Goal: Transaction & Acquisition: Purchase product/service

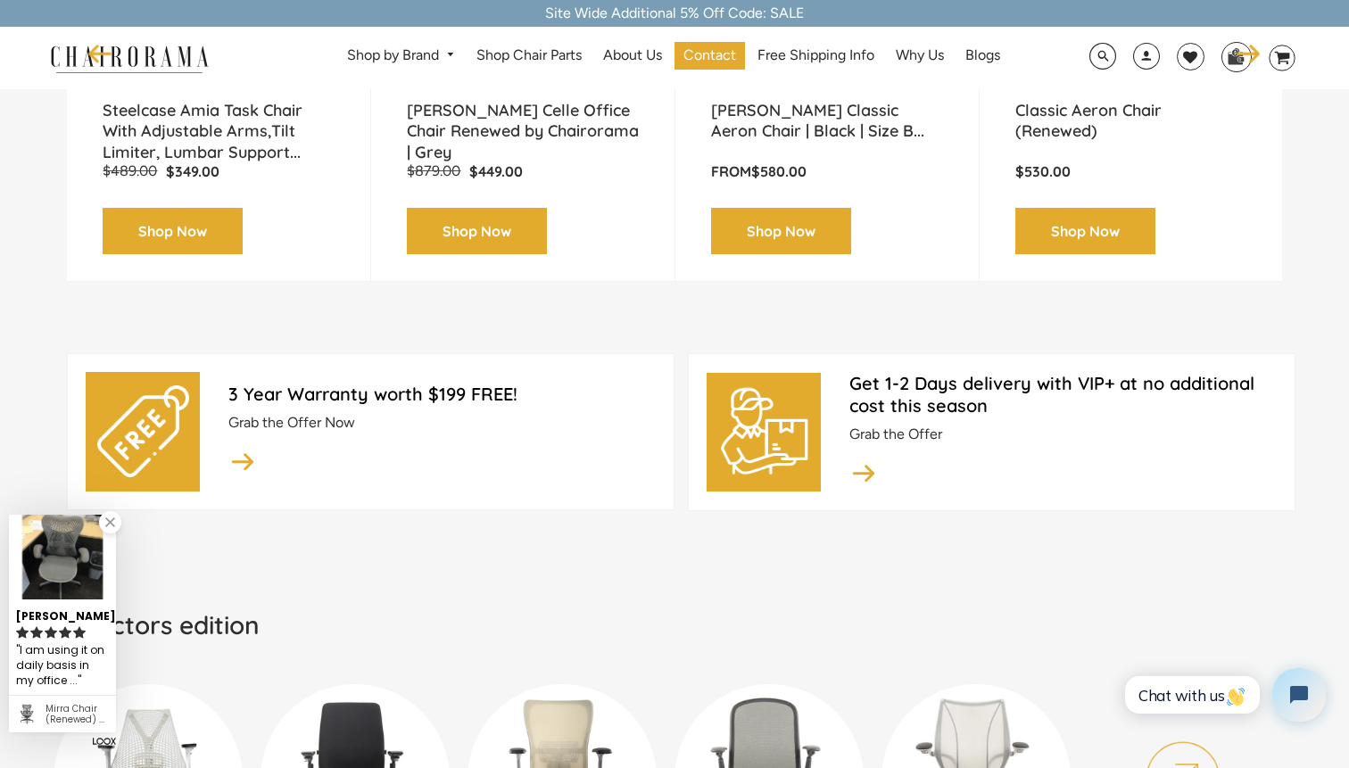
scroll to position [536, 0]
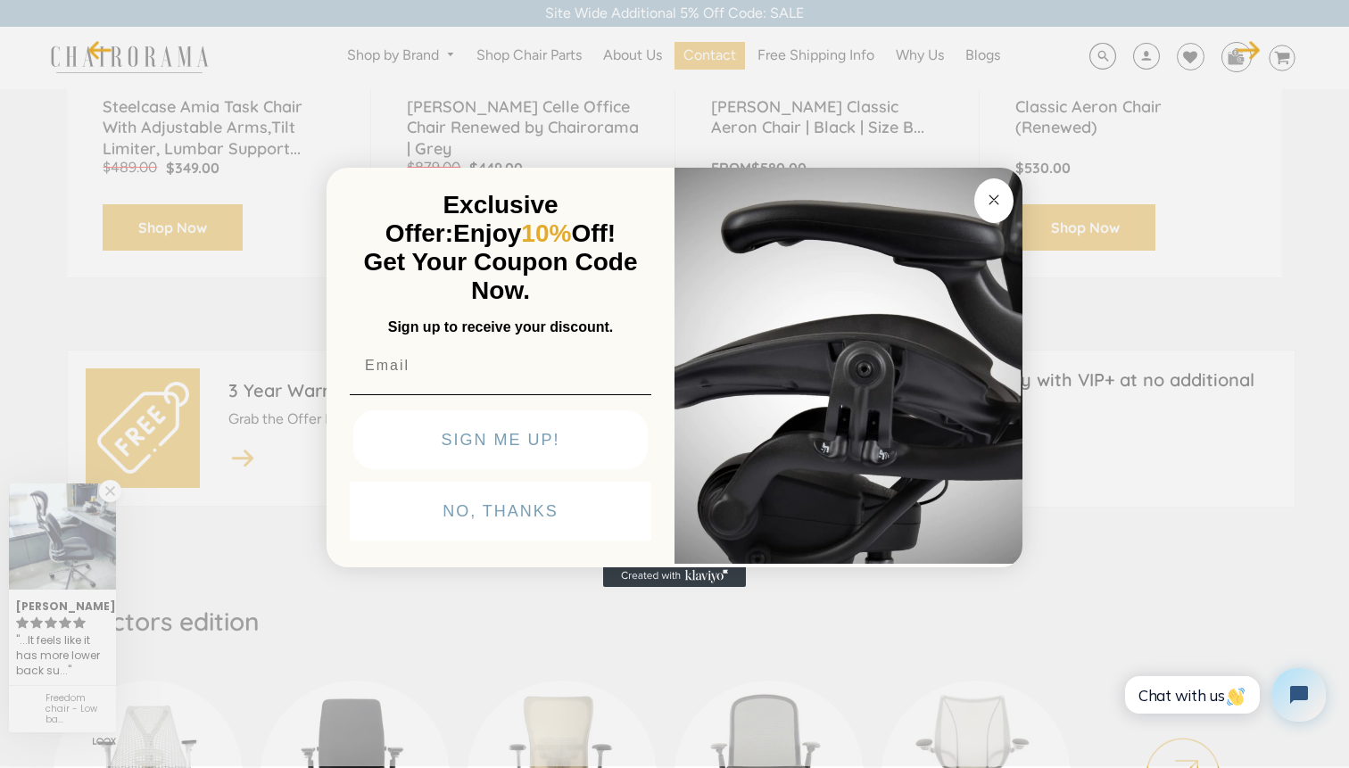
click at [214, 163] on div "Close dialog Exclusive Offer: Enjoy 10% Off! Get Your Coupon Code Now. Sign up …" at bounding box center [674, 382] width 1349 height 768
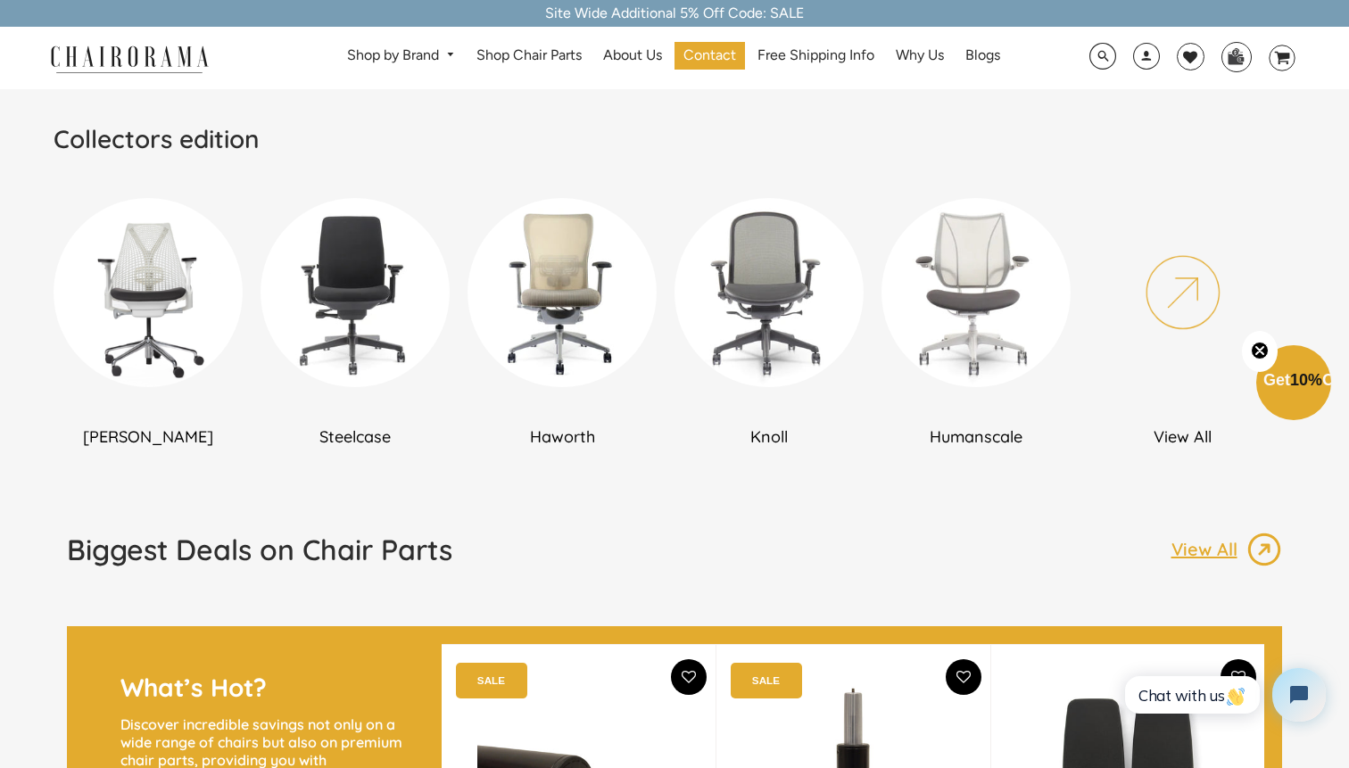
scroll to position [909, 0]
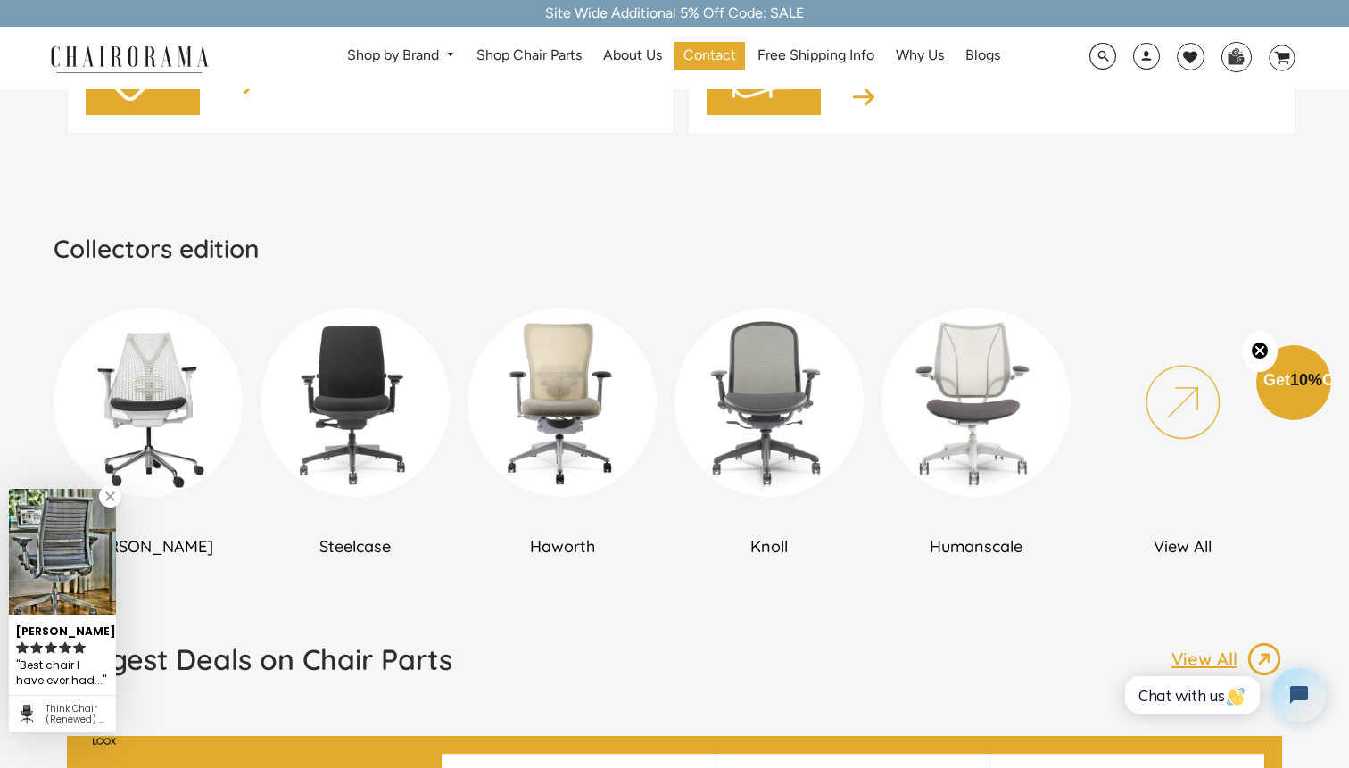
click at [252, 432] on div "[PERSON_NAME]" at bounding box center [157, 430] width 207 height 279
click at [219, 429] on img at bounding box center [148, 402] width 189 height 189
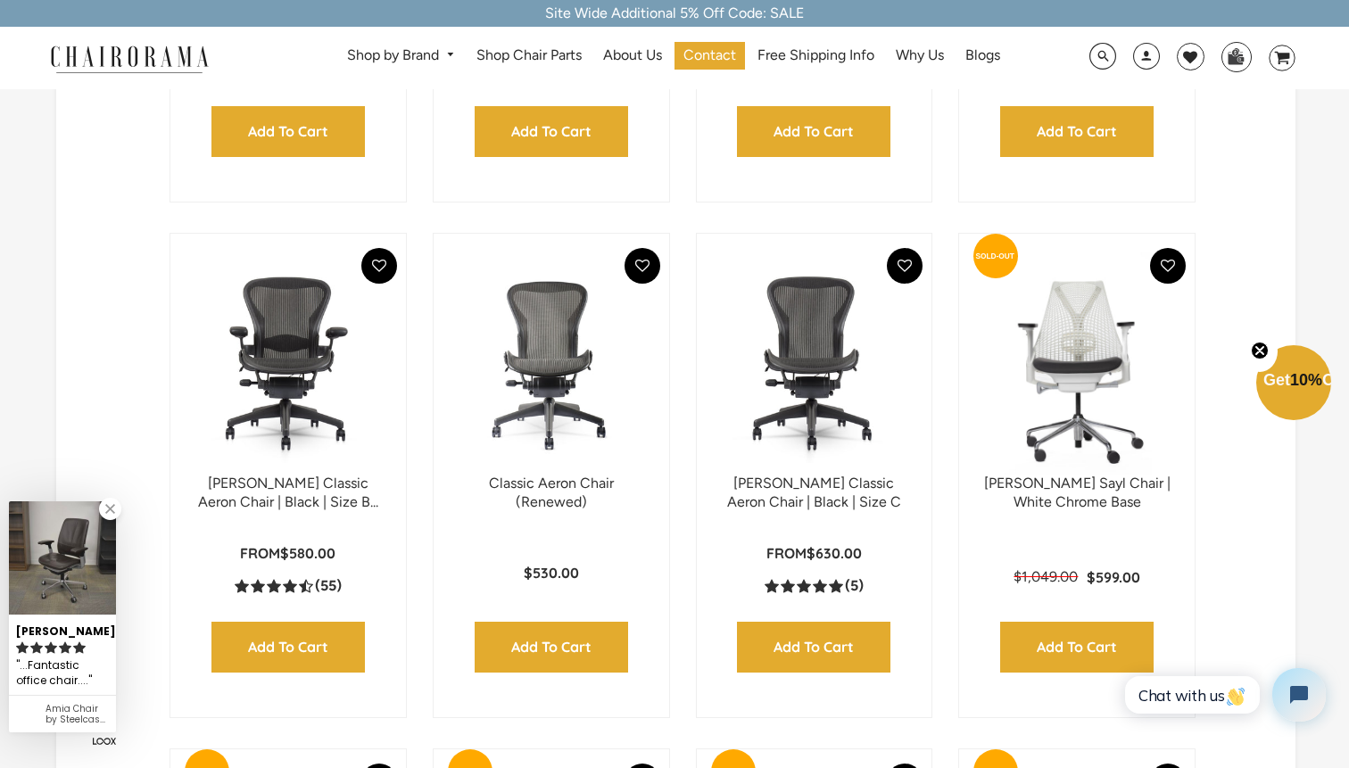
scroll to position [879, 0]
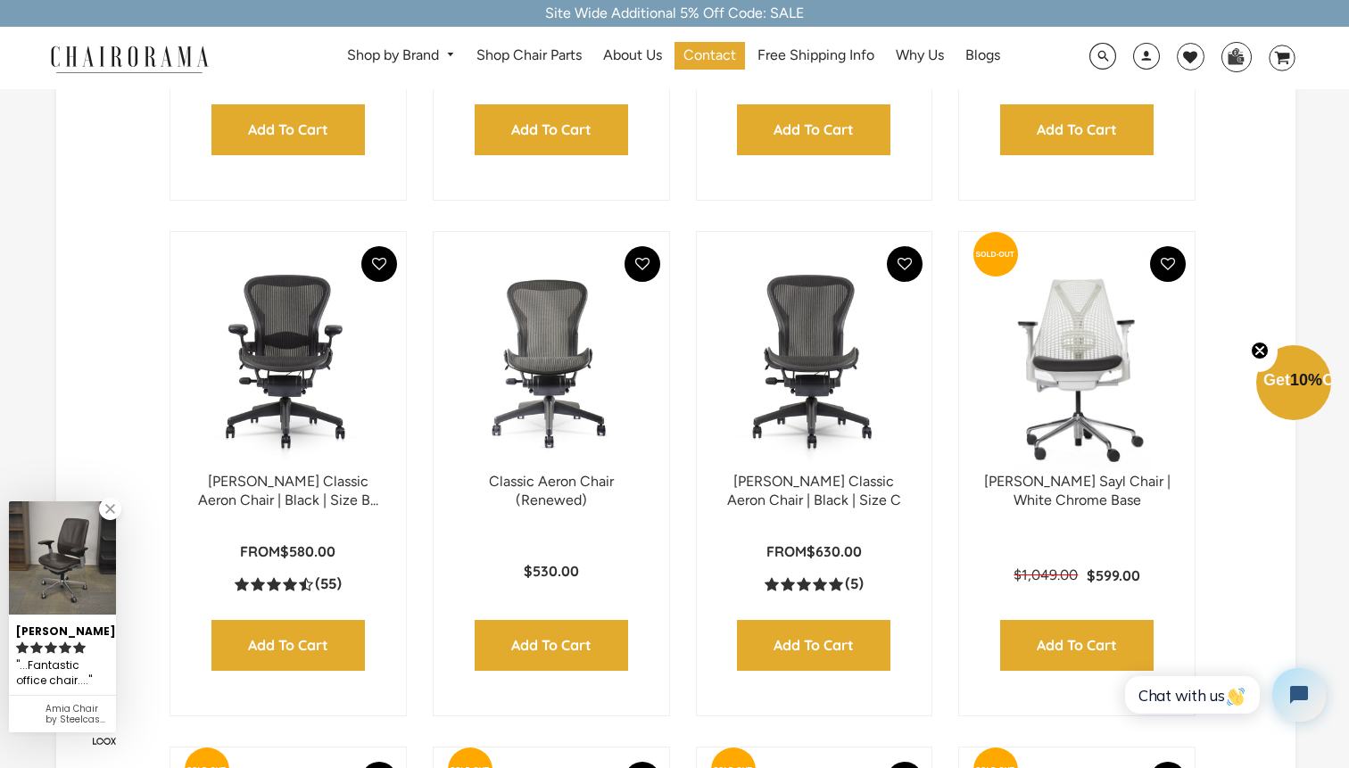
click at [326, 417] on img at bounding box center [288, 361] width 200 height 223
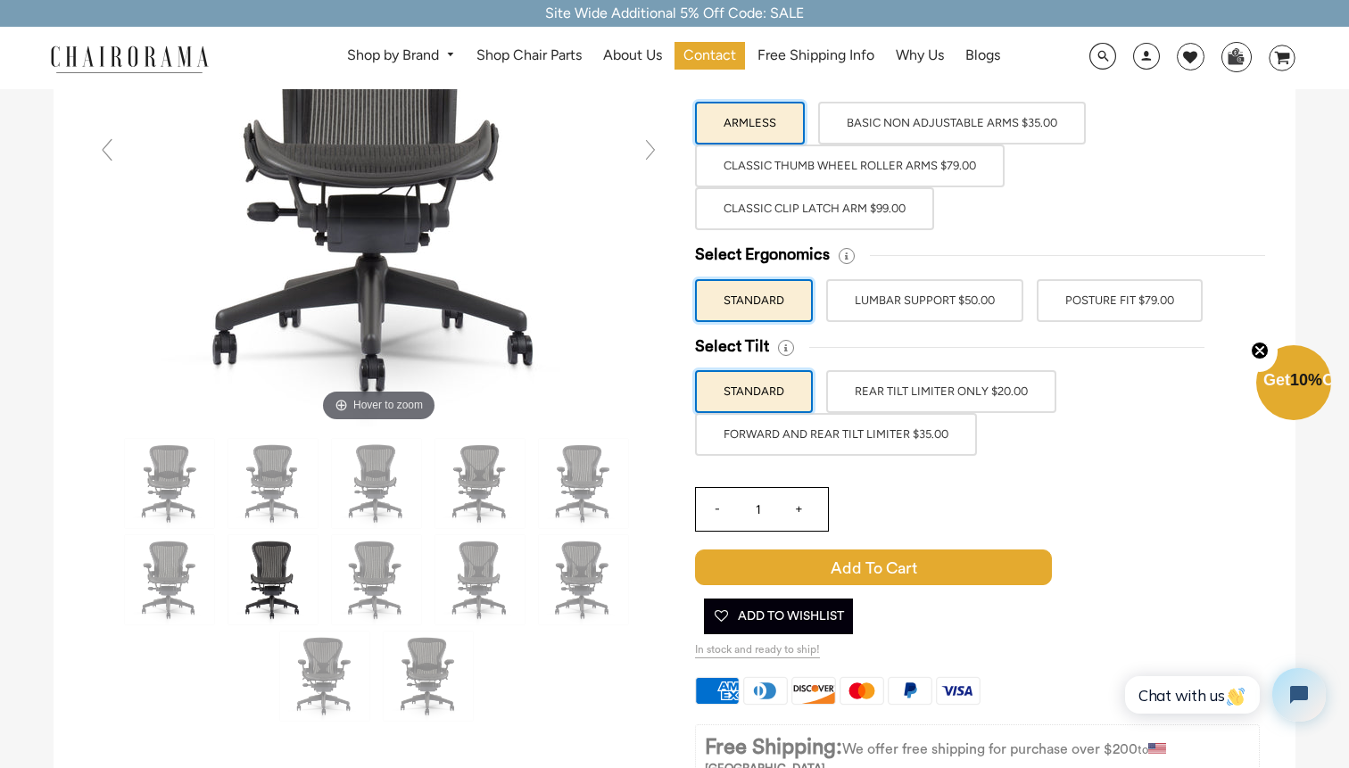
scroll to position [263, 0]
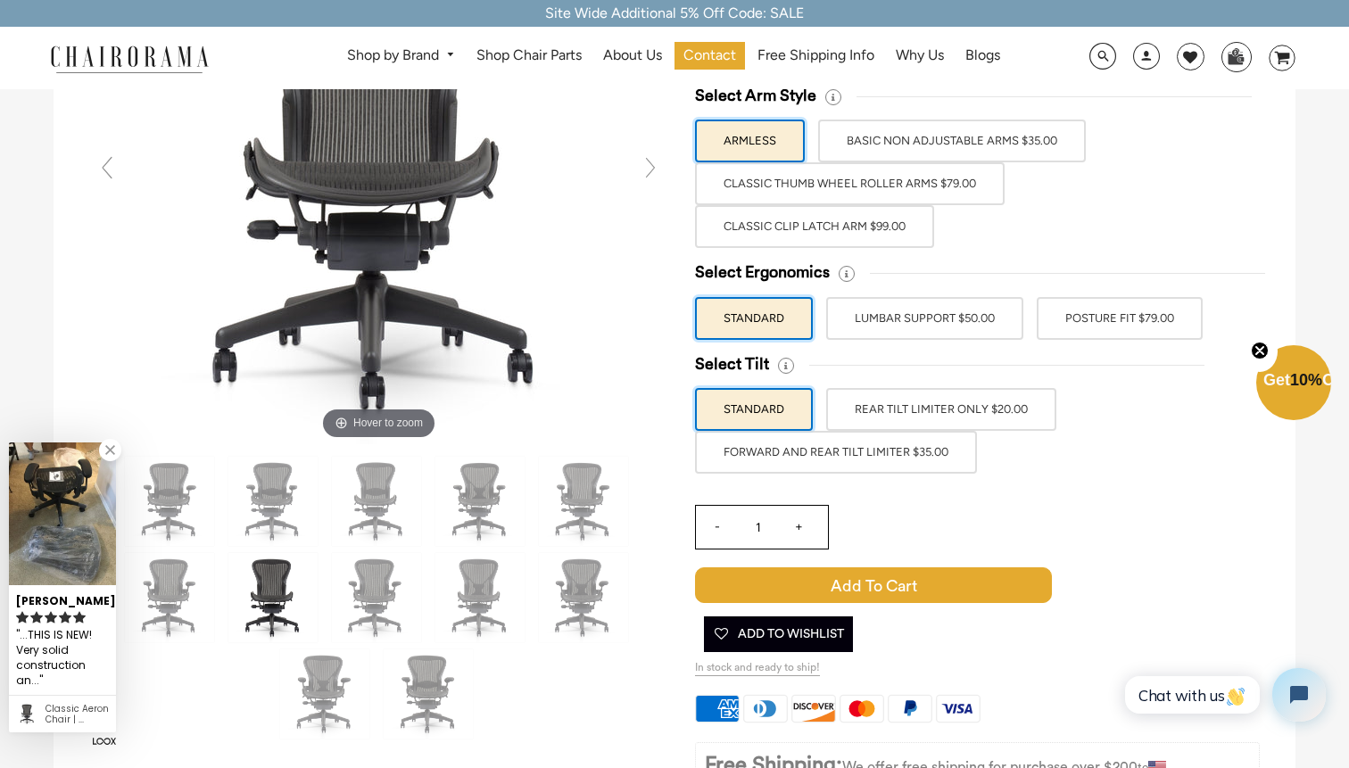
click at [736, 462] on label "FORWARD AND REAR TILT LIMITER $35.00" at bounding box center [836, 452] width 282 height 43
click at [0, 0] on input "FORWARD AND REAR TILT LIMITER $35.00" at bounding box center [0, 0] width 0 height 0
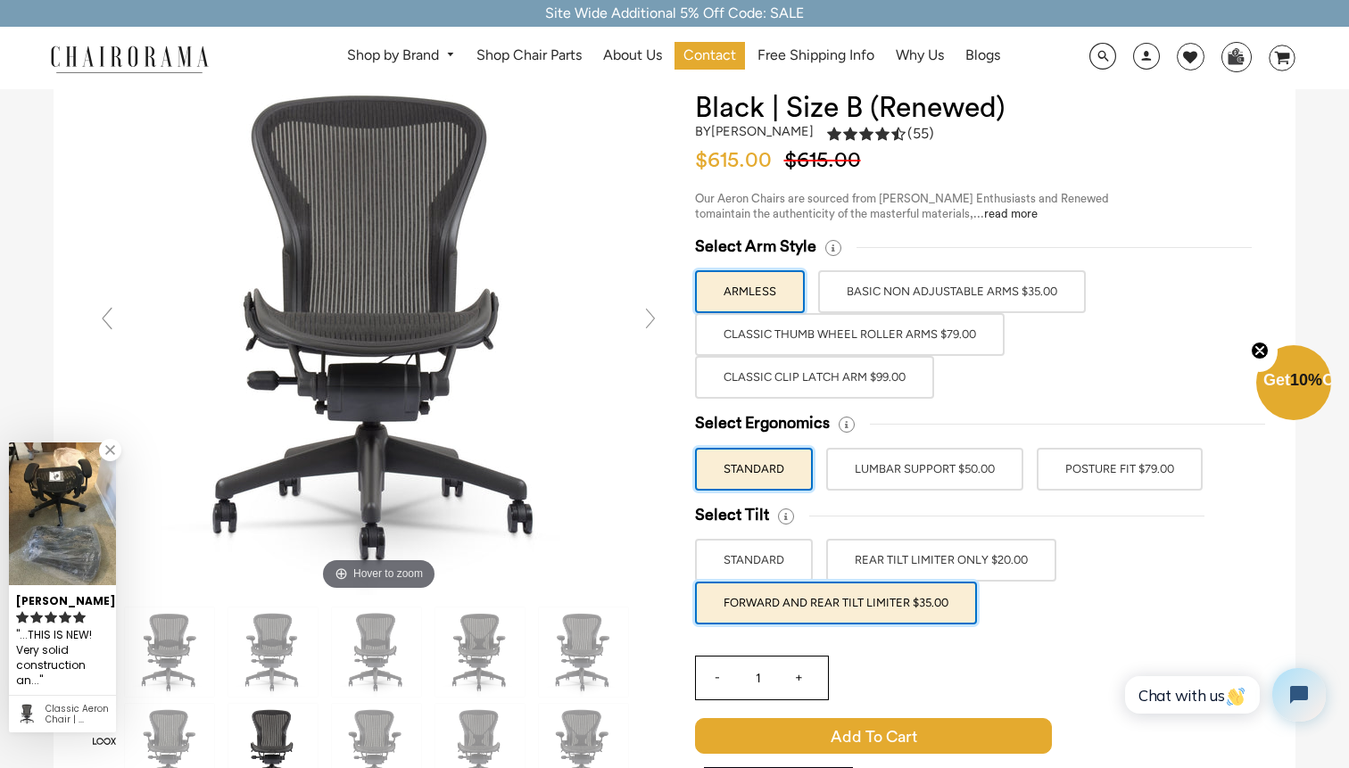
scroll to position [111, 0]
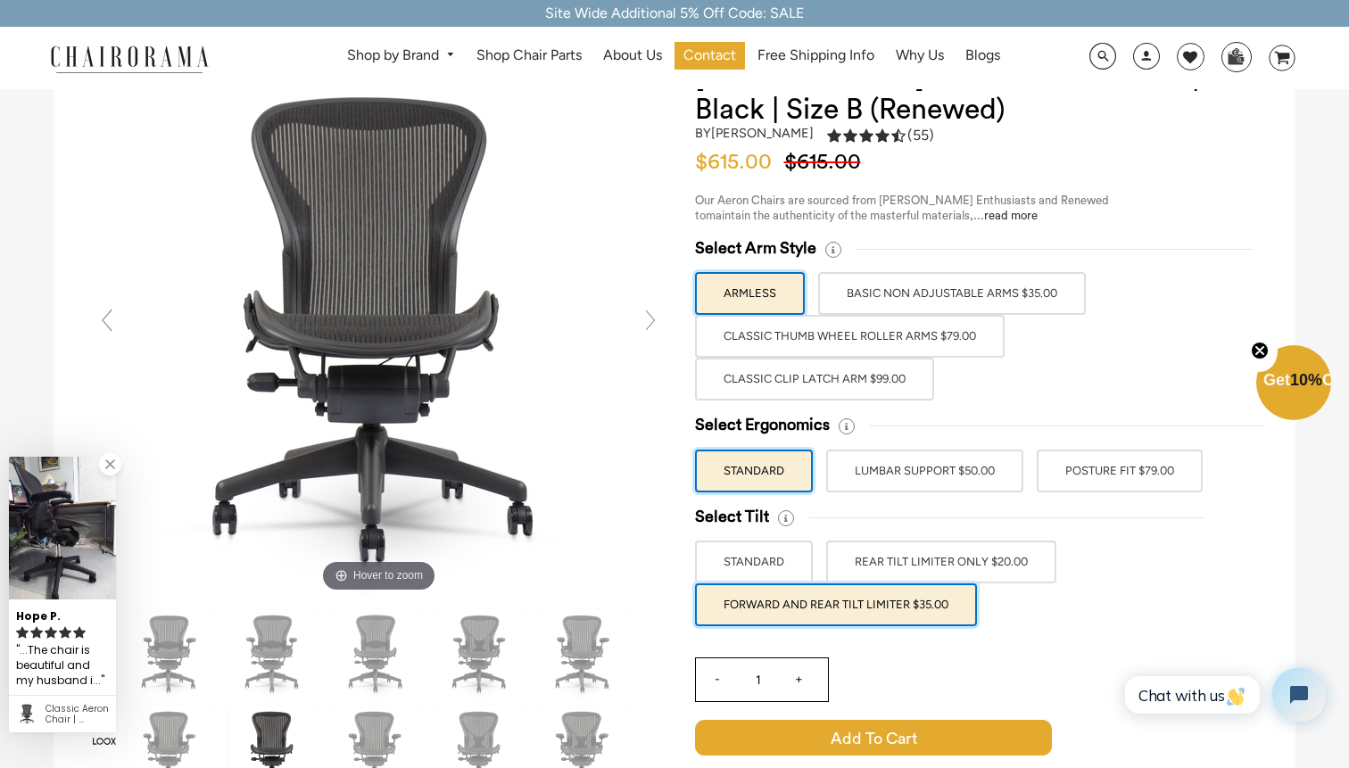
click at [961, 477] on label "LUMBAR SUPPORT $50.00" at bounding box center [924, 471] width 197 height 43
click at [0, 0] on input "LUMBAR SUPPORT $50.00" at bounding box center [0, 0] width 0 height 0
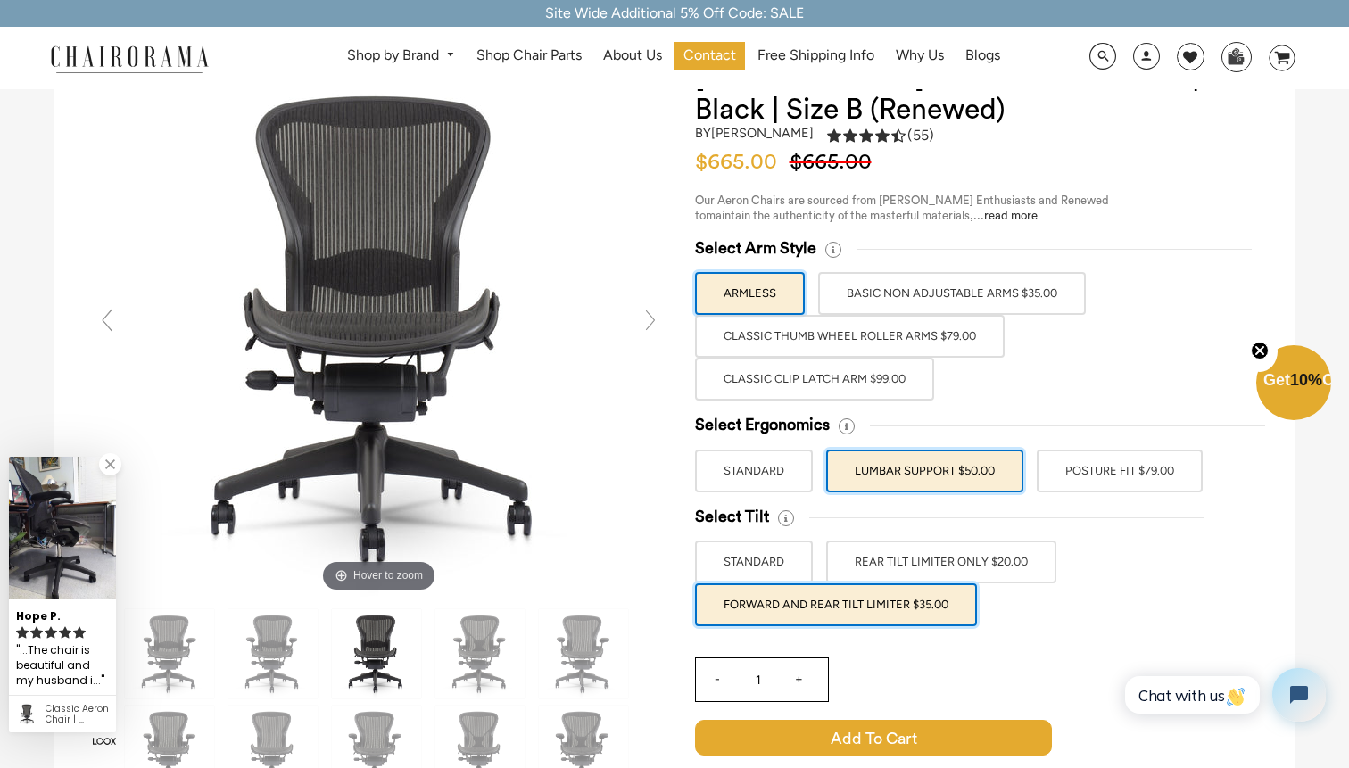
click at [1093, 484] on label "POSTURE FIT $79.00" at bounding box center [1119, 471] width 166 height 43
click at [0, 0] on input "POSTURE FIT $79.00" at bounding box center [0, 0] width 0 height 0
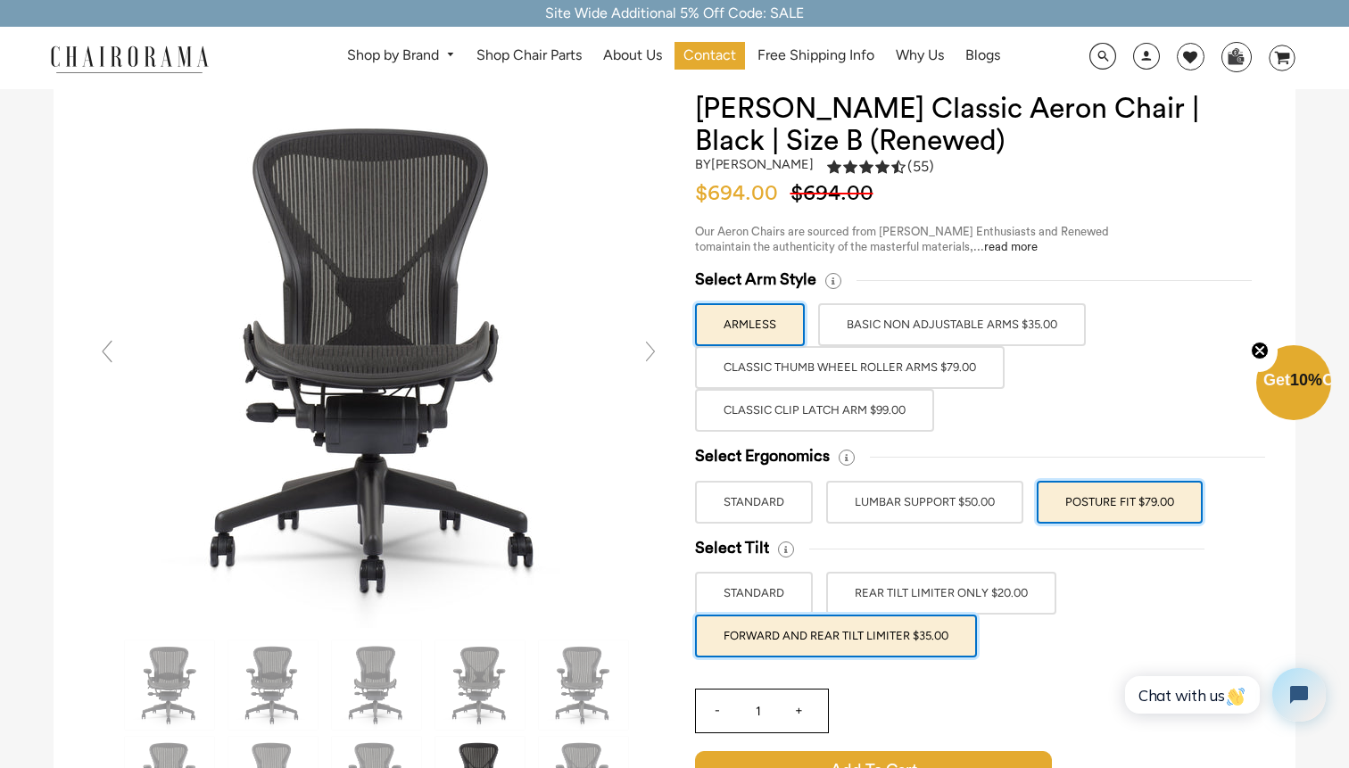
scroll to position [69, 0]
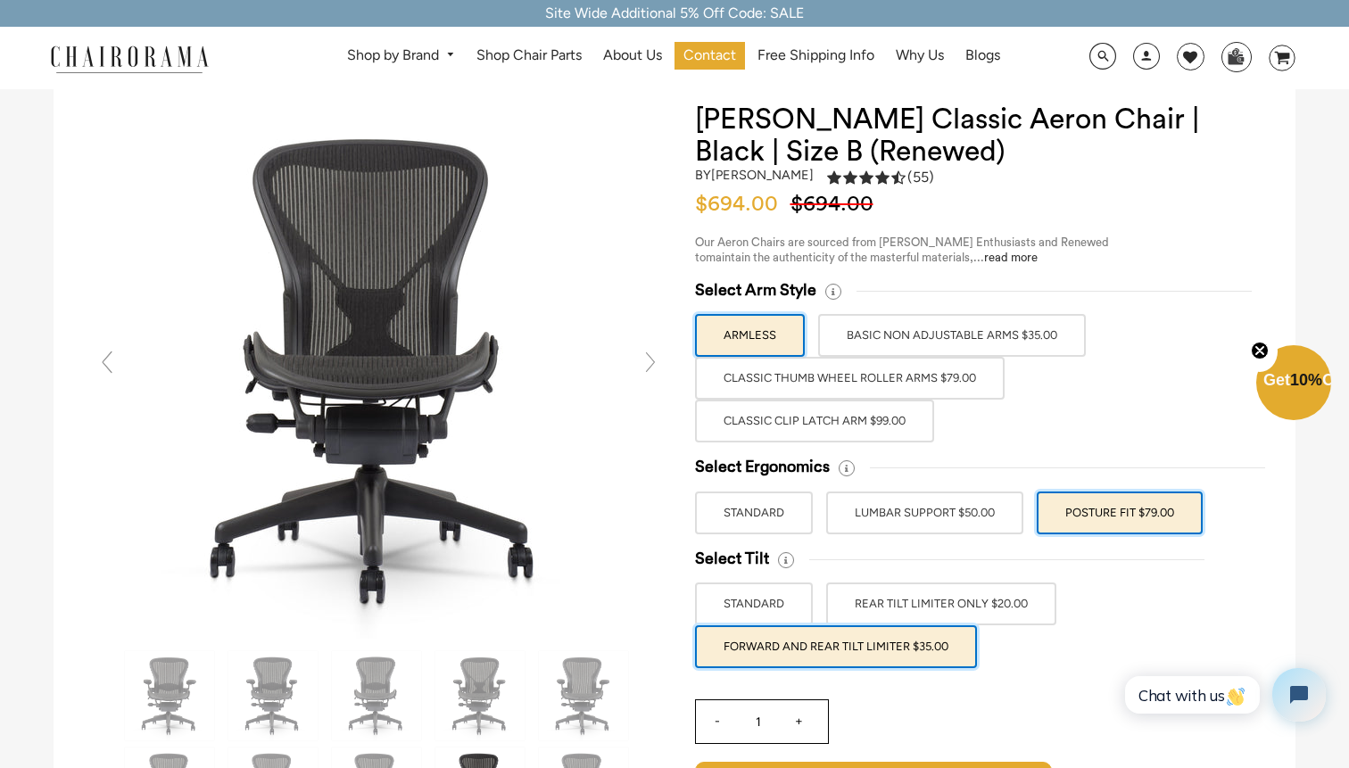
click at [806, 414] on label "Classic Clip Latch Arm $99.00" at bounding box center [814, 421] width 239 height 43
click at [0, 0] on input "Classic Clip Latch Arm $99.00" at bounding box center [0, 0] width 0 height 0
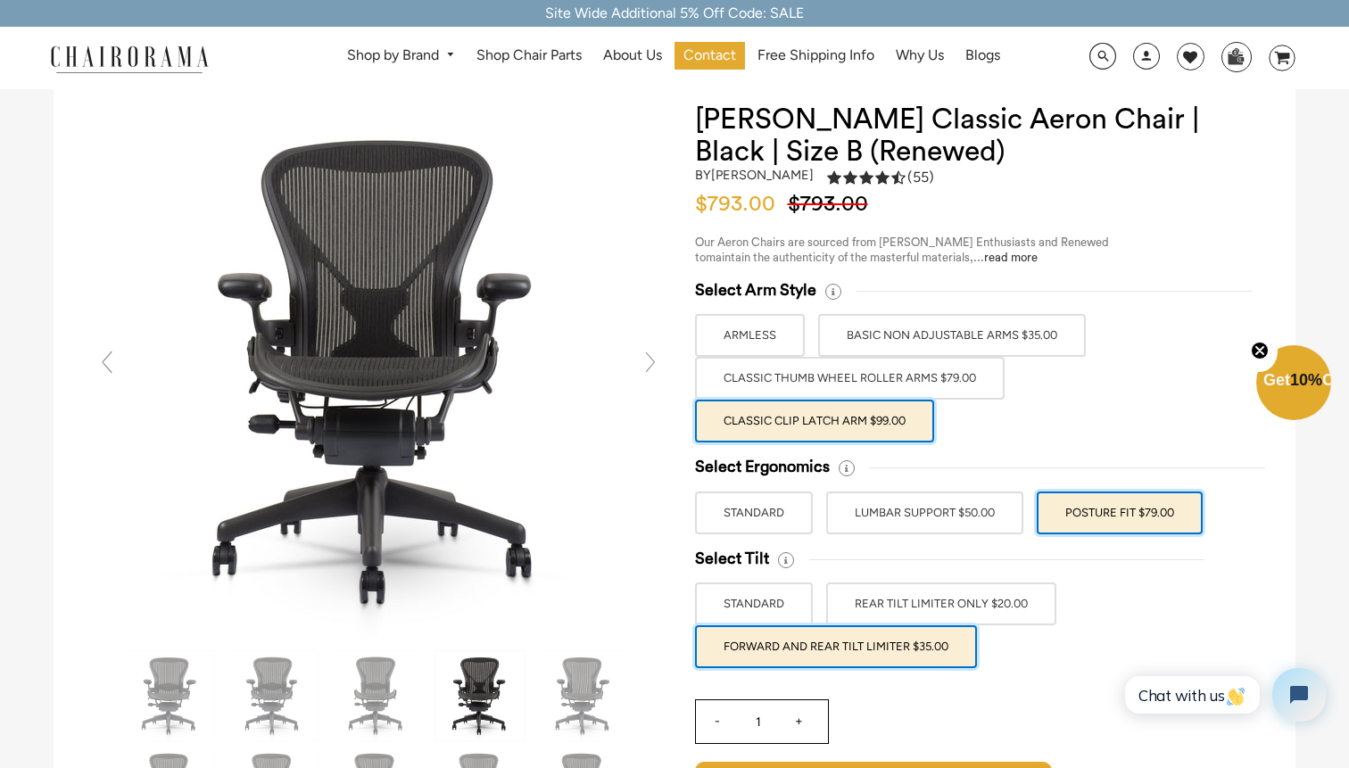
click at [828, 382] on label "Classic Thumb Wheel Roller Arms $79.00" at bounding box center [849, 378] width 309 height 43
click at [0, 0] on input "Classic Thumb Wheel Roller Arms $79.00" at bounding box center [0, 0] width 0 height 0
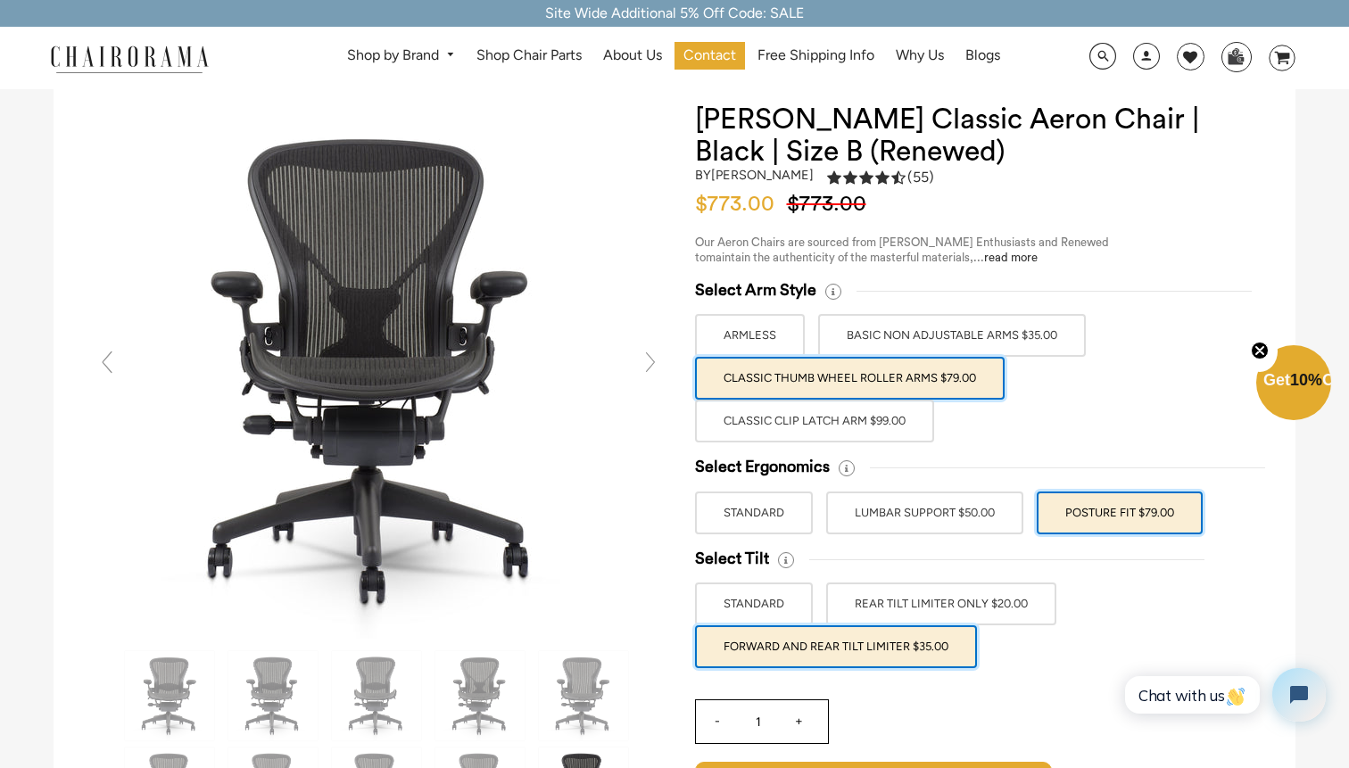
click at [812, 438] on label "Classic Clip Latch Arm $99.00" at bounding box center [814, 421] width 239 height 43
click at [0, 0] on input "Classic Clip Latch Arm $99.00" at bounding box center [0, 0] width 0 height 0
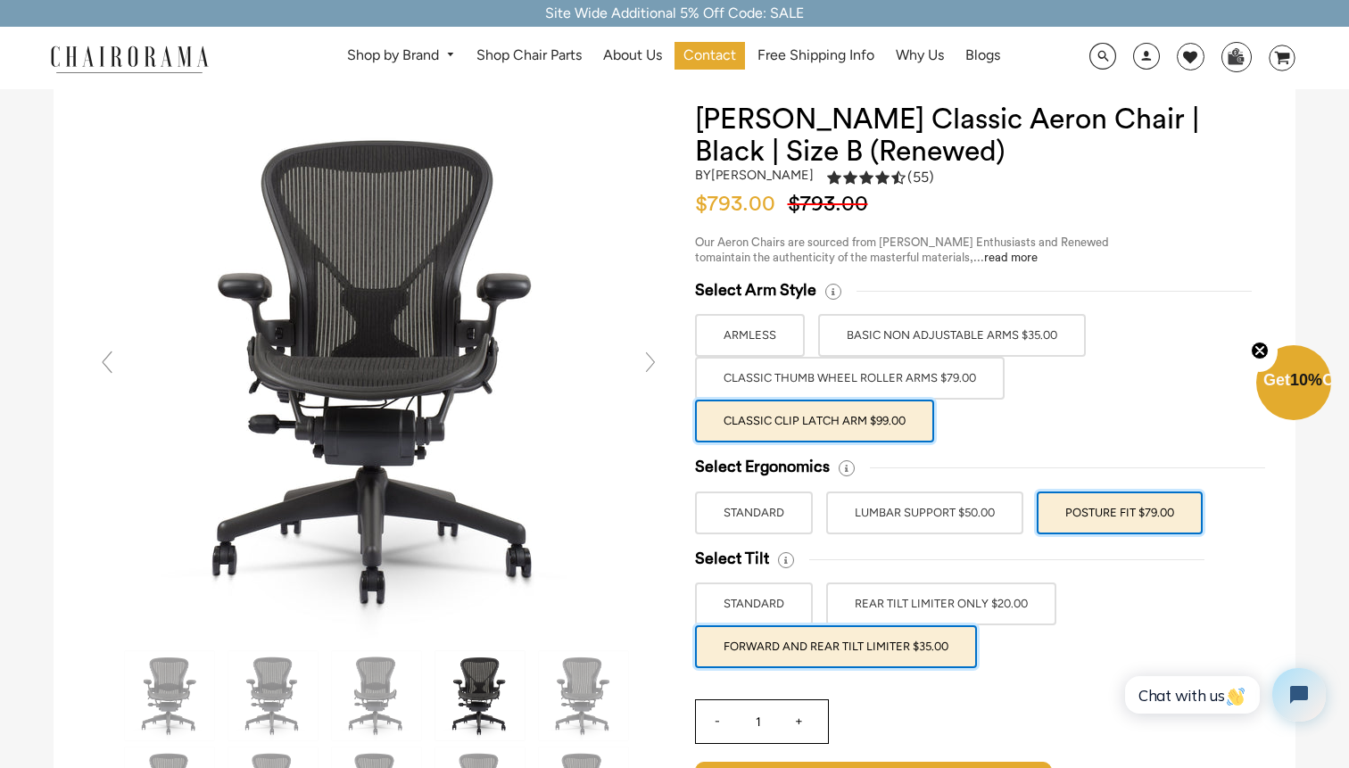
click at [813, 401] on label "Classic Clip Latch Arm $99.00" at bounding box center [814, 421] width 239 height 43
click at [0, 0] on input "Classic Clip Latch Arm $99.00" at bounding box center [0, 0] width 0 height 0
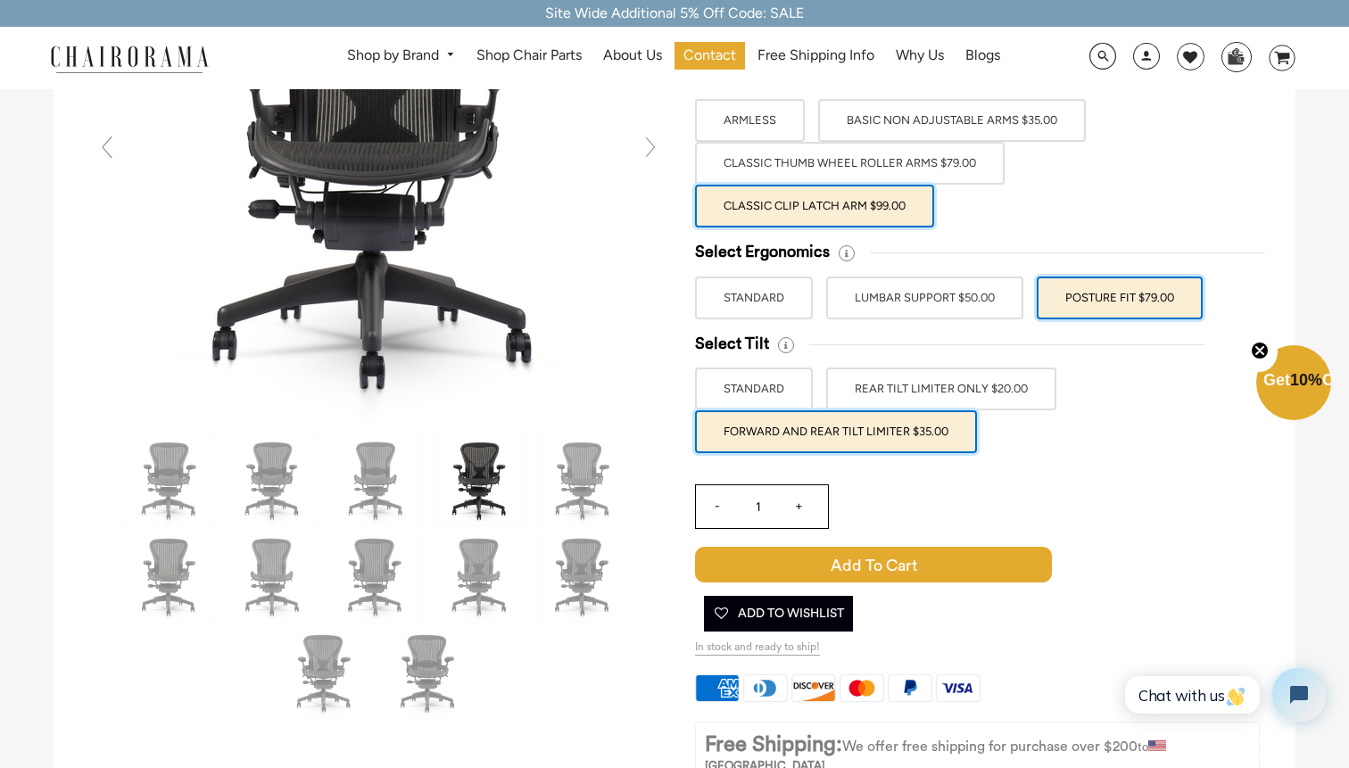
scroll to position [285, 0]
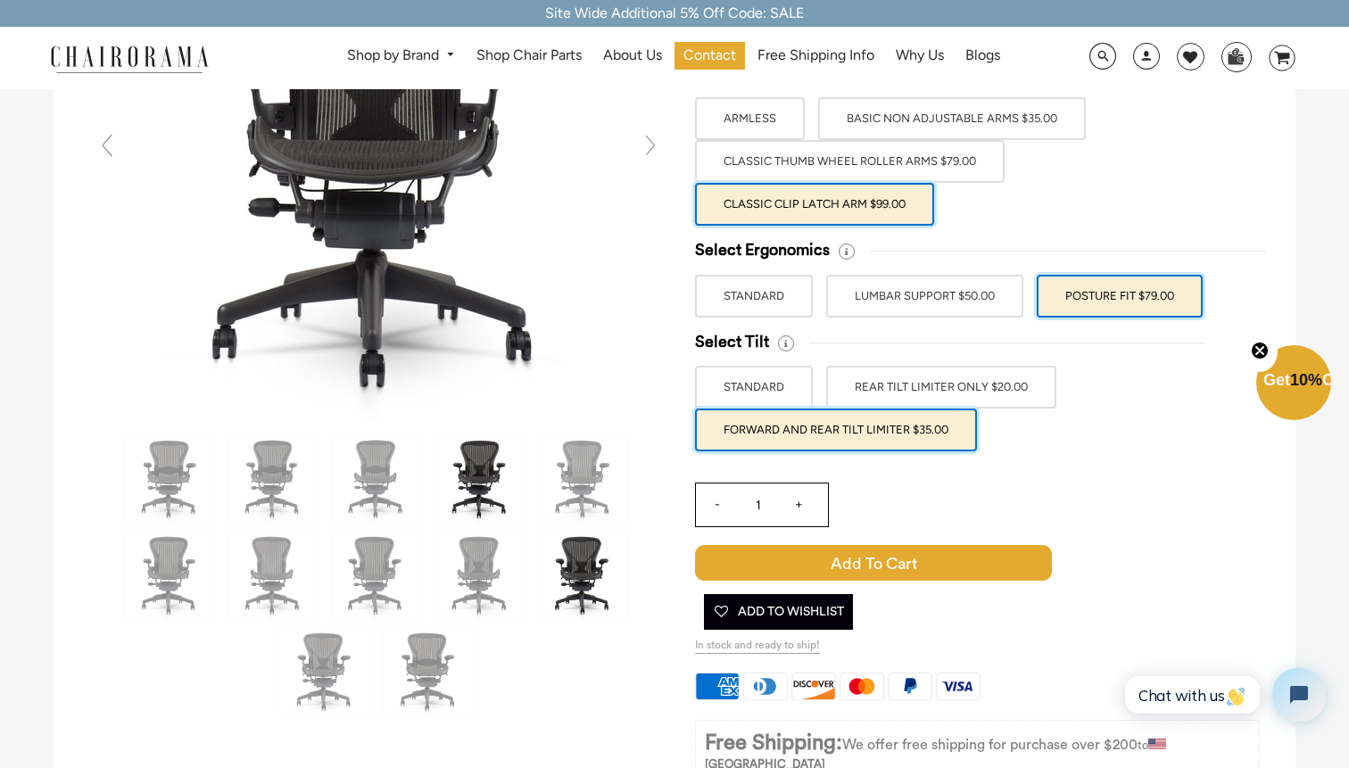
click at [571, 541] on img at bounding box center [583, 575] width 89 height 89
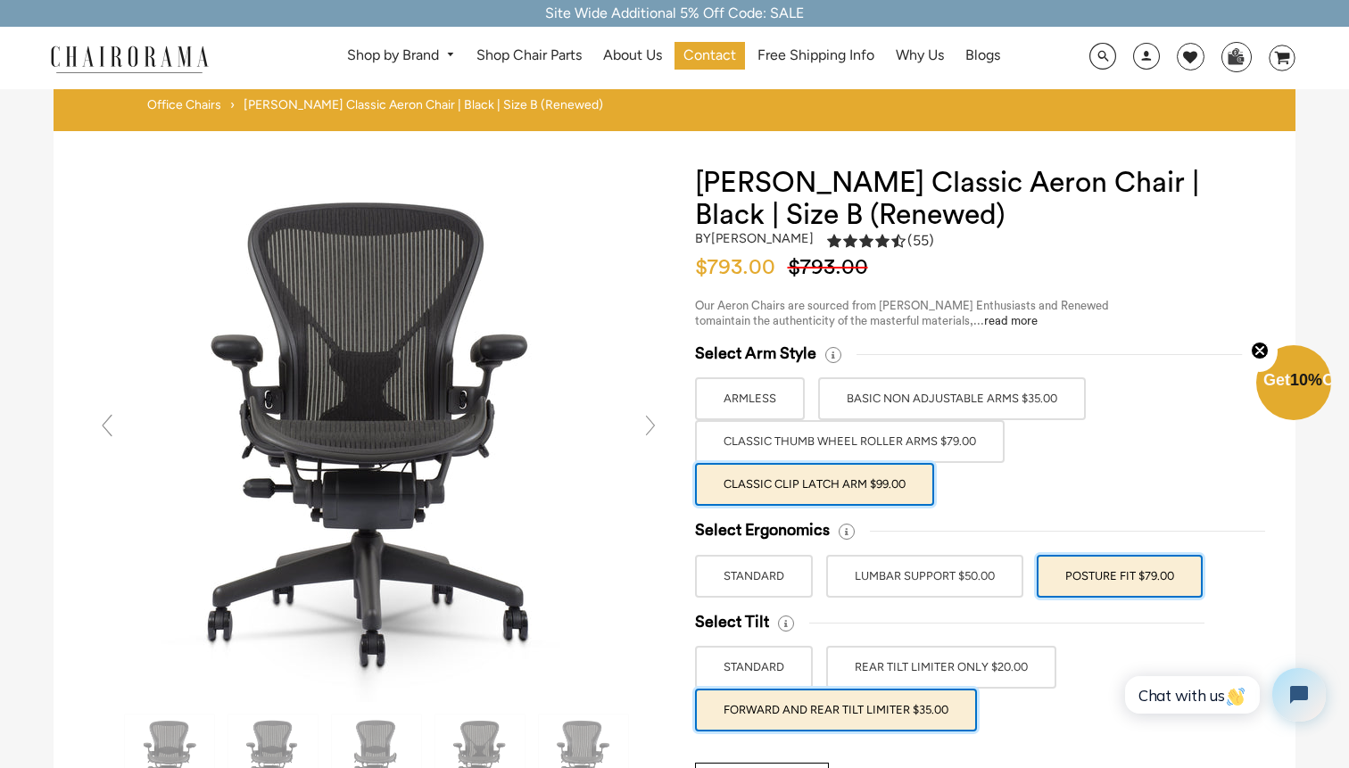
scroll to position [0, 0]
